Goal: Task Accomplishment & Management: Manage account settings

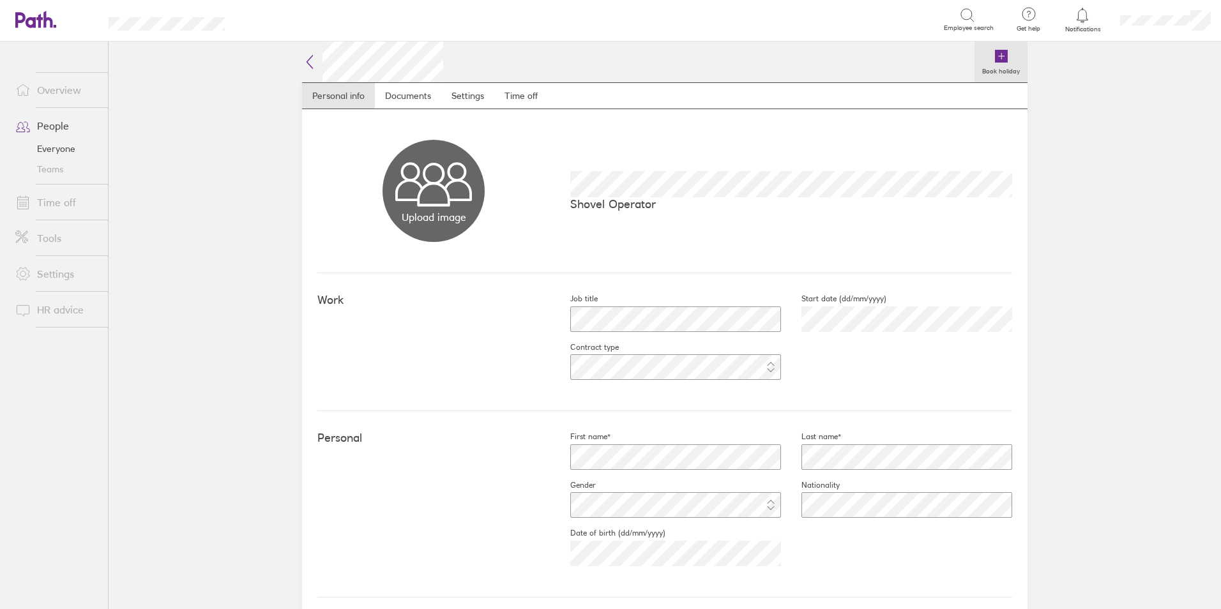
click at [995, 57] on icon at bounding box center [1001, 56] width 13 height 13
click at [996, 57] on icon at bounding box center [1001, 56] width 13 height 13
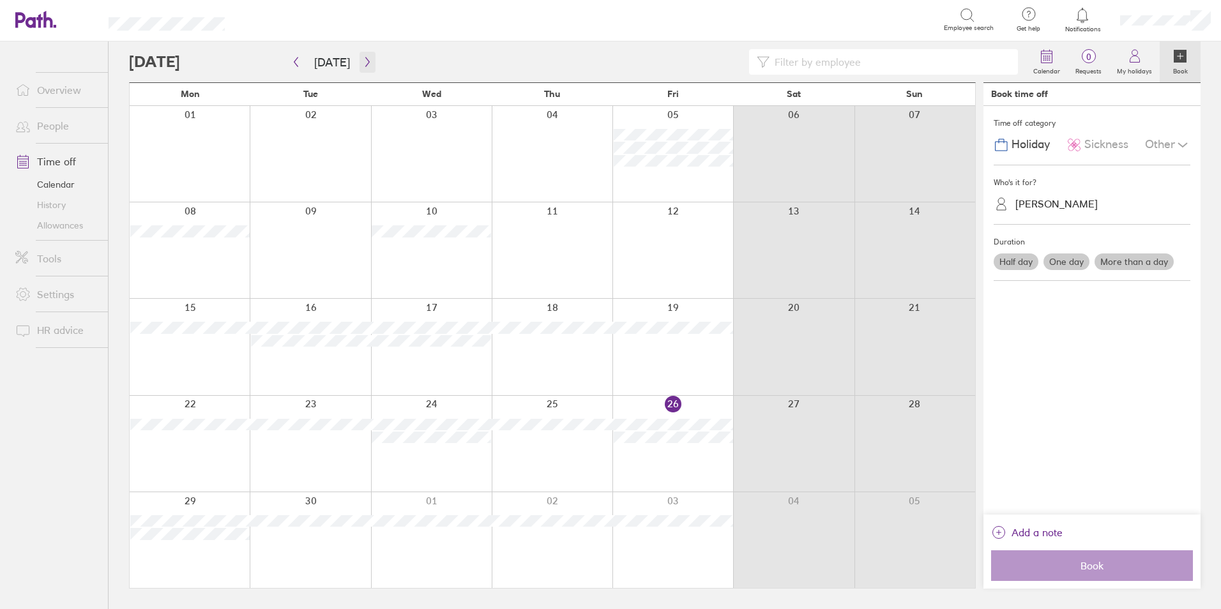
click at [363, 63] on icon "button" at bounding box center [368, 62] width 10 height 10
click at [1134, 263] on label "More than a day" at bounding box center [1134, 262] width 79 height 17
click at [0, 0] on input "More than a day" at bounding box center [0, 0] width 0 height 0
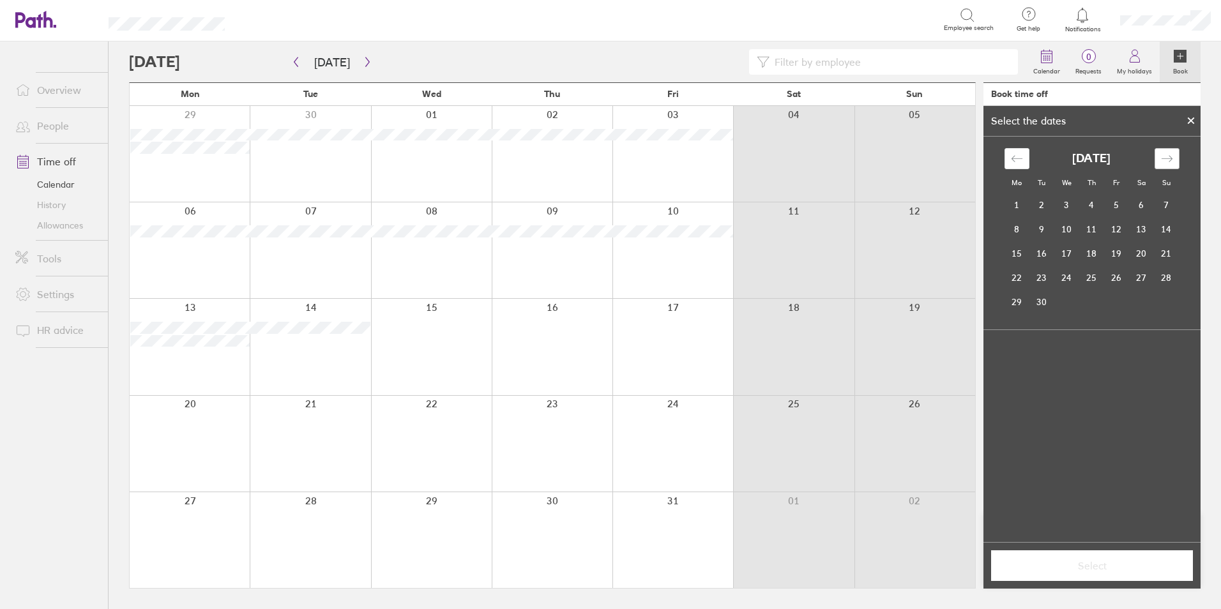
click at [1171, 156] on icon "Move forward to switch to the next month." at bounding box center [1167, 159] width 12 height 12
click at [1014, 278] on td "20" at bounding box center [1017, 278] width 25 height 24
click at [1113, 275] on td "24" at bounding box center [1116, 278] width 25 height 24
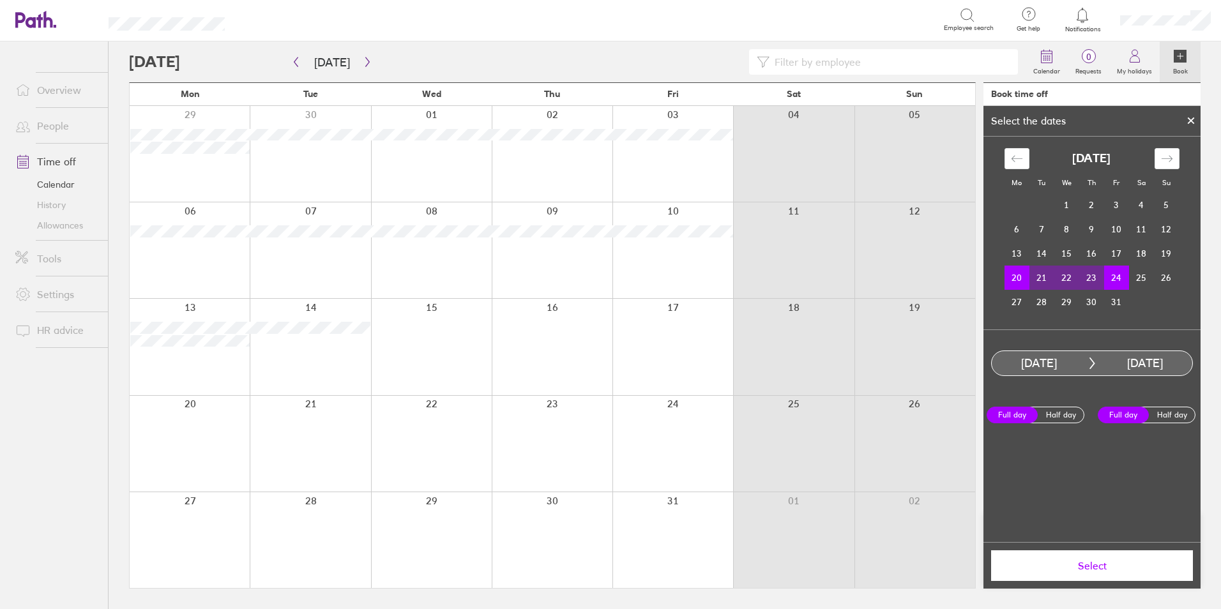
click at [1098, 568] on span "Select" at bounding box center [1092, 565] width 184 height 11
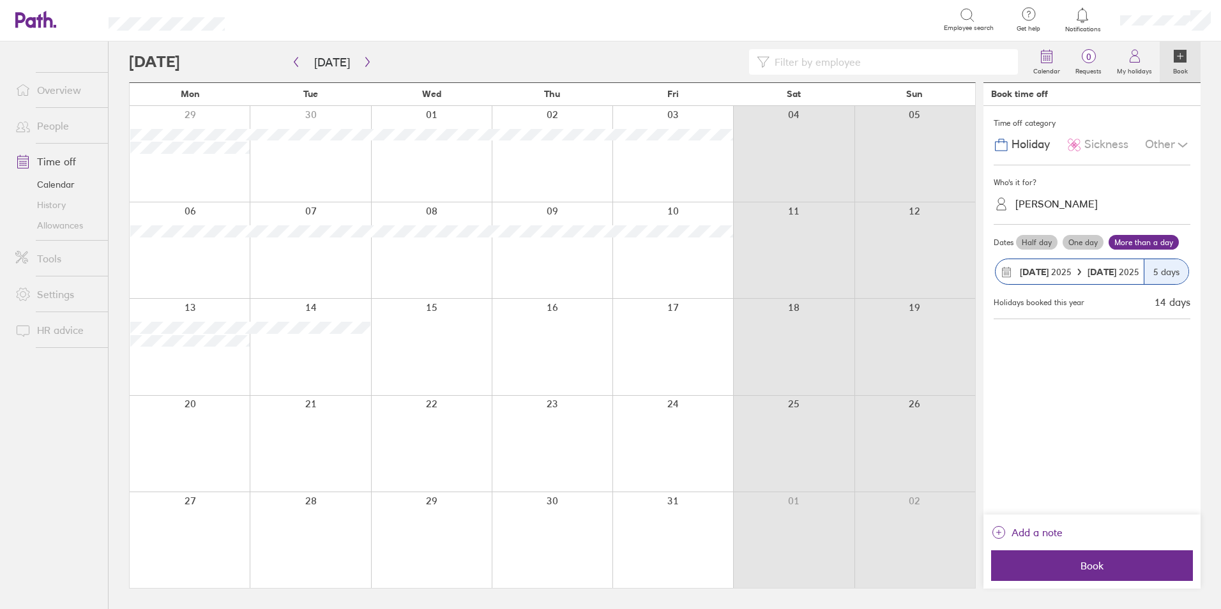
click at [1098, 568] on span "Book" at bounding box center [1092, 565] width 184 height 11
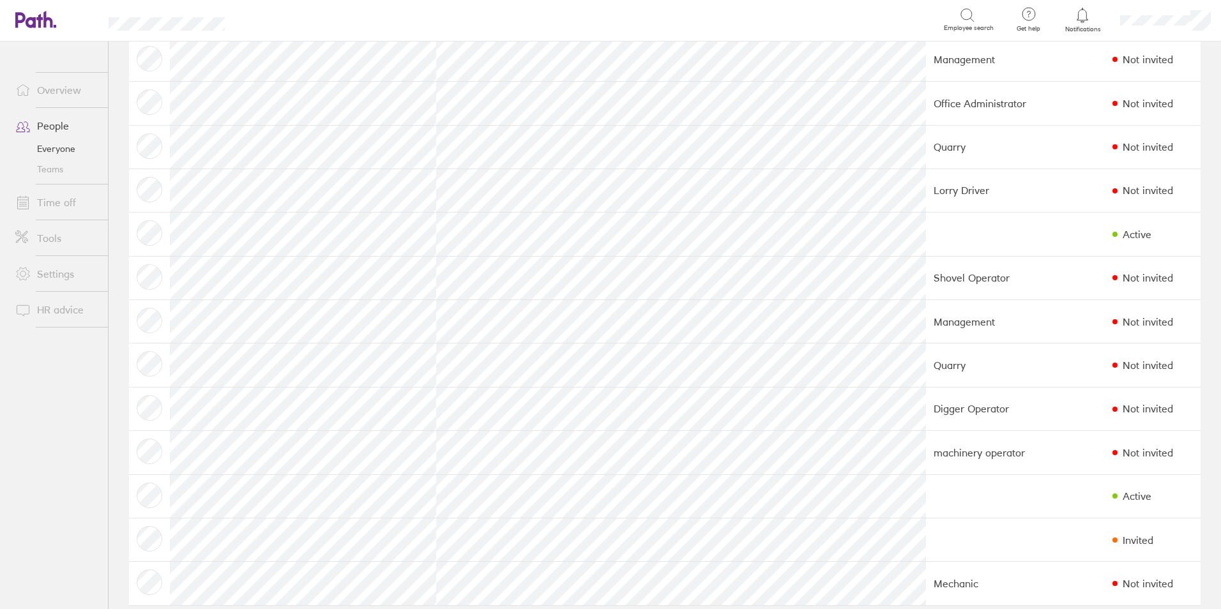
scroll to position [310, 0]
